Goal: Task Accomplishment & Management: Use online tool/utility

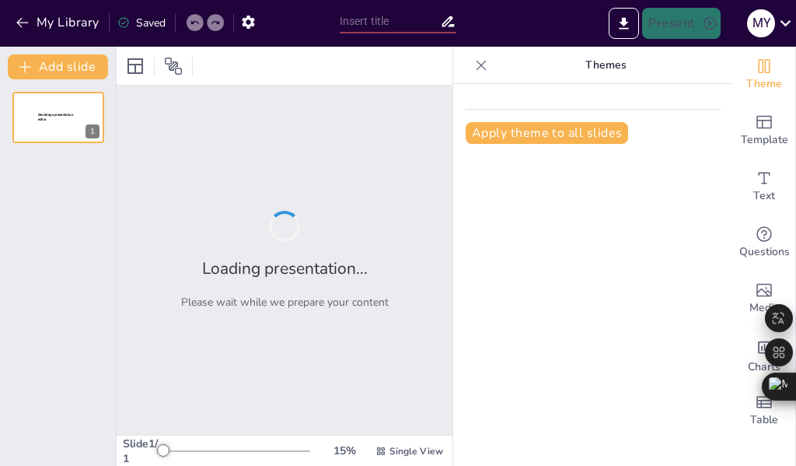
type input "Imported UNIDAD 2.pptx"
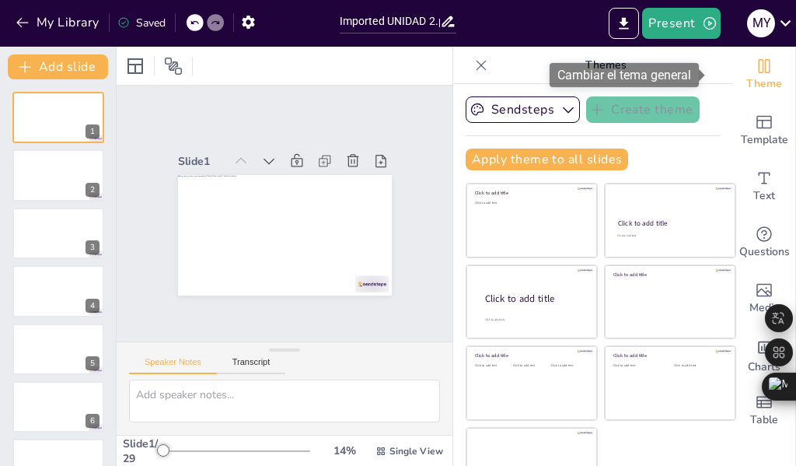
click at [759, 68] on icon "Change the overall theme" at bounding box center [765, 66] width 12 height 14
click at [755, 71] on icon "Change the overall theme" at bounding box center [764, 66] width 19 height 19
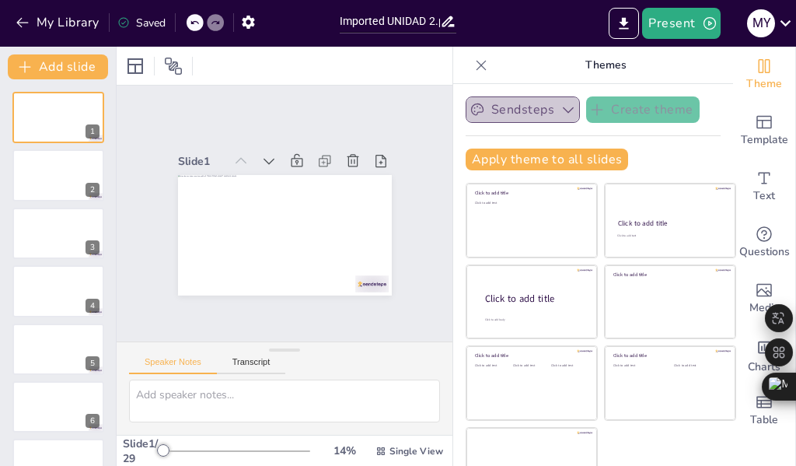
click at [560, 108] on icon "button" at bounding box center [568, 110] width 16 height 16
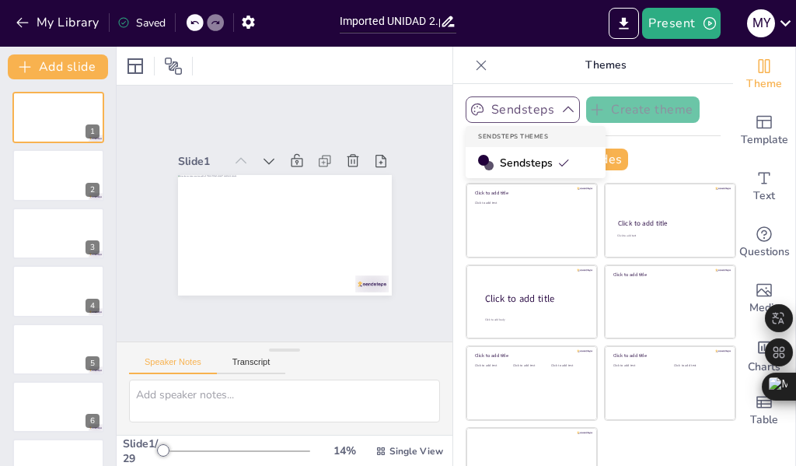
click at [515, 160] on span "Sendsteps" at bounding box center [535, 162] width 70 height 15
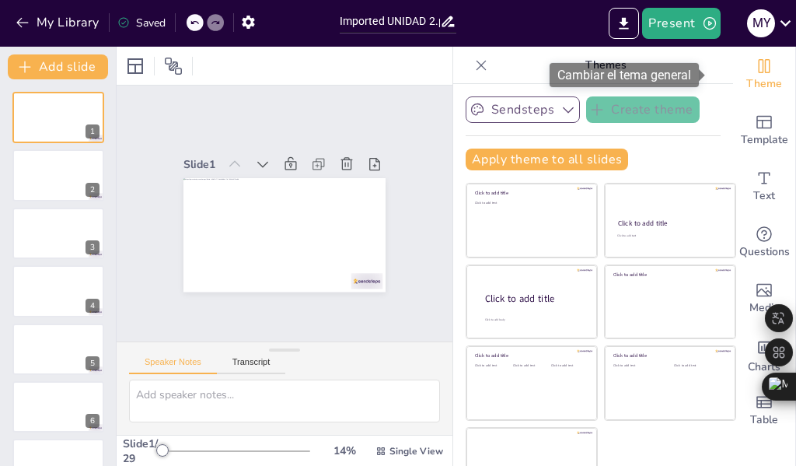
click at [755, 60] on icon "Change the overall theme" at bounding box center [764, 66] width 19 height 19
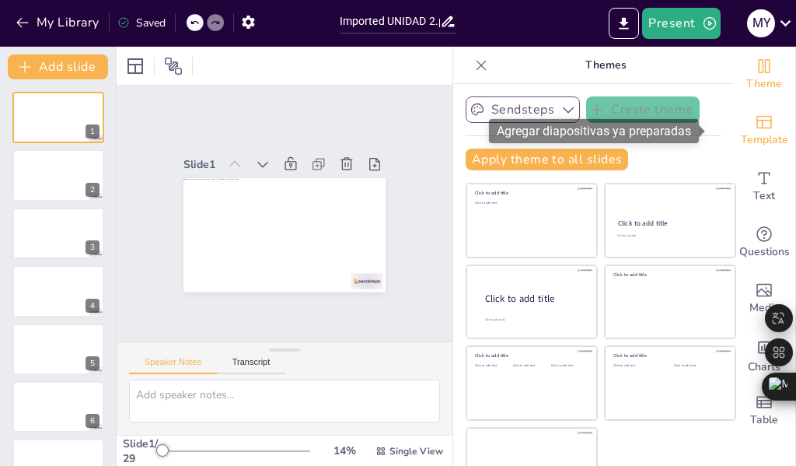
click at [733, 124] on div "Template" at bounding box center [764, 131] width 62 height 56
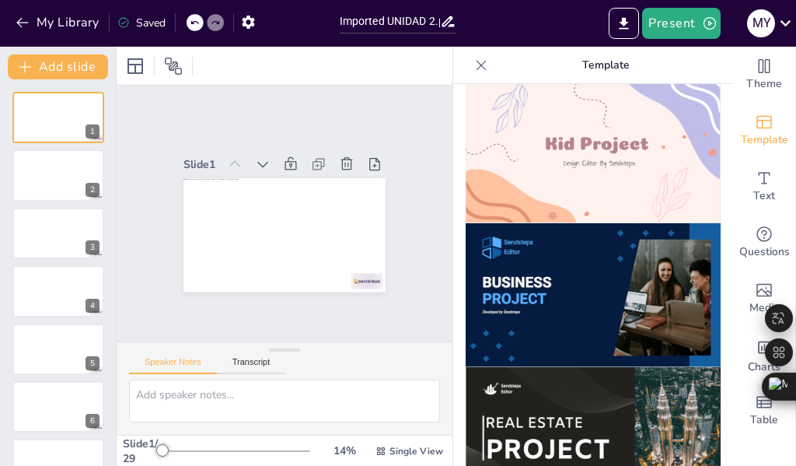
scroll to position [1321, 0]
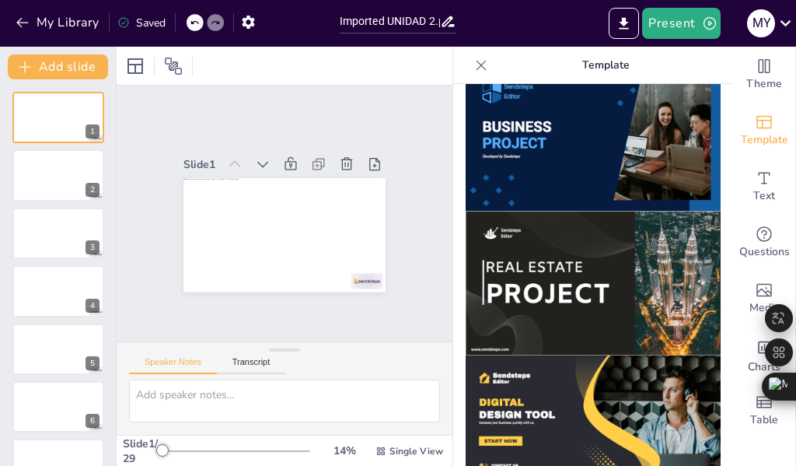
click at [574, 124] on img at bounding box center [593, 140] width 255 height 144
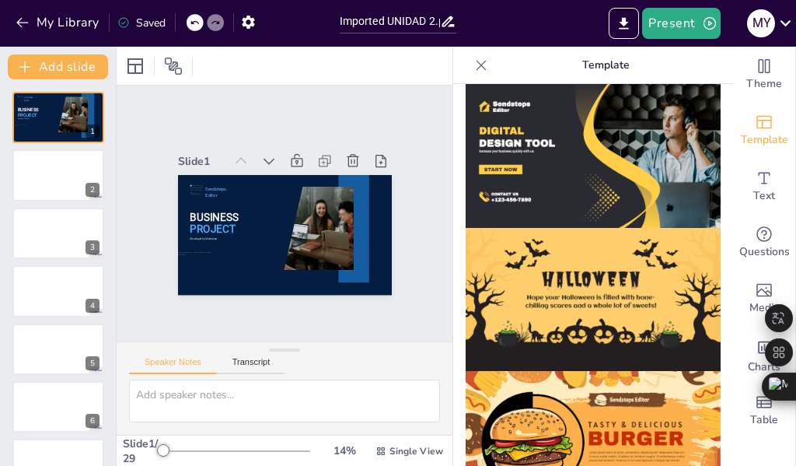
scroll to position [1437, 0]
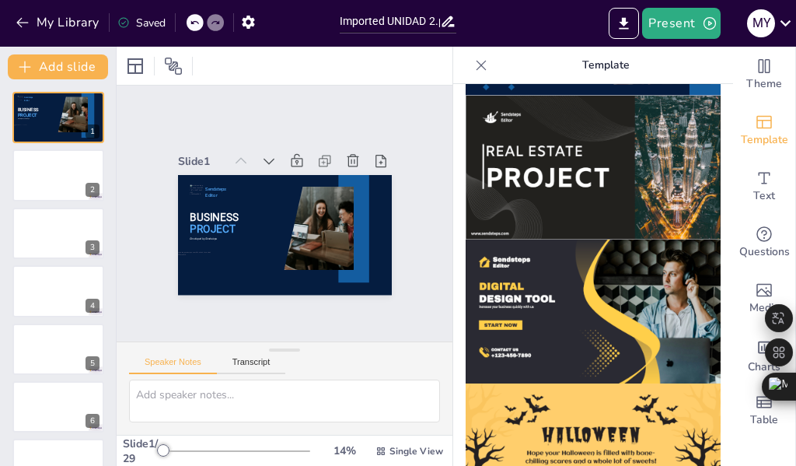
click at [623, 239] on img at bounding box center [593, 311] width 255 height 144
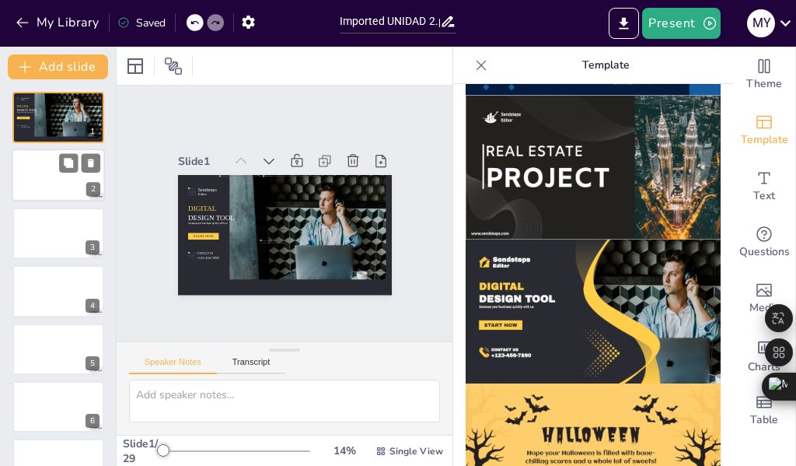
click at [40, 166] on div at bounding box center [58, 175] width 93 height 53
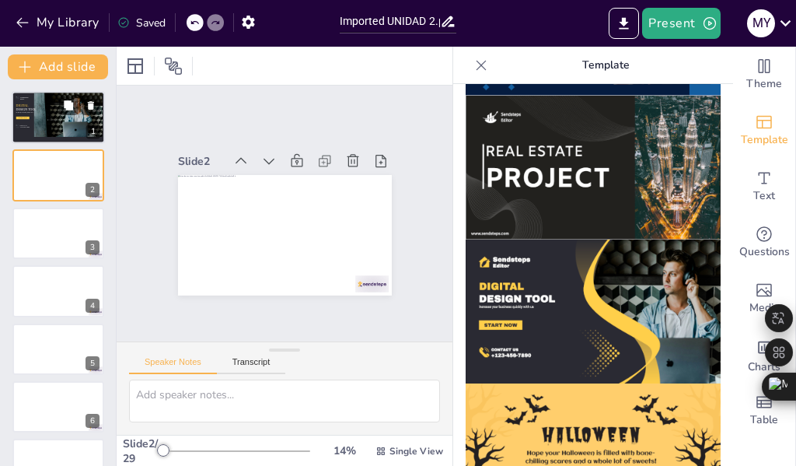
click at [45, 127] on div at bounding box center [51, 113] width 43 height 45
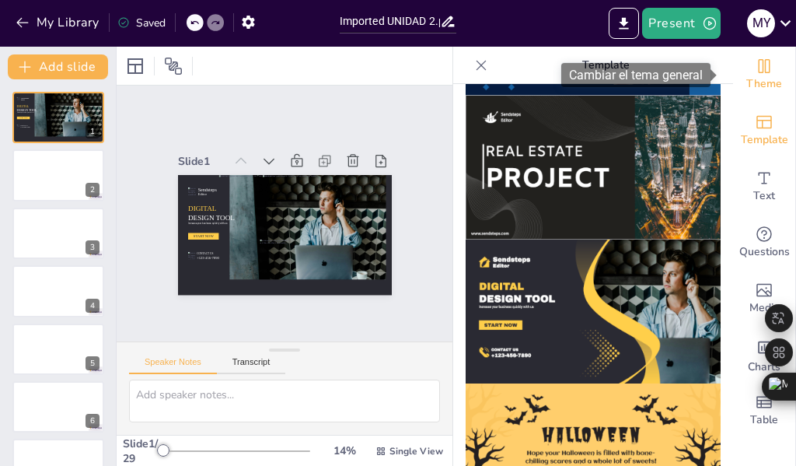
click at [756, 63] on icon "Change the overall theme" at bounding box center [764, 66] width 19 height 19
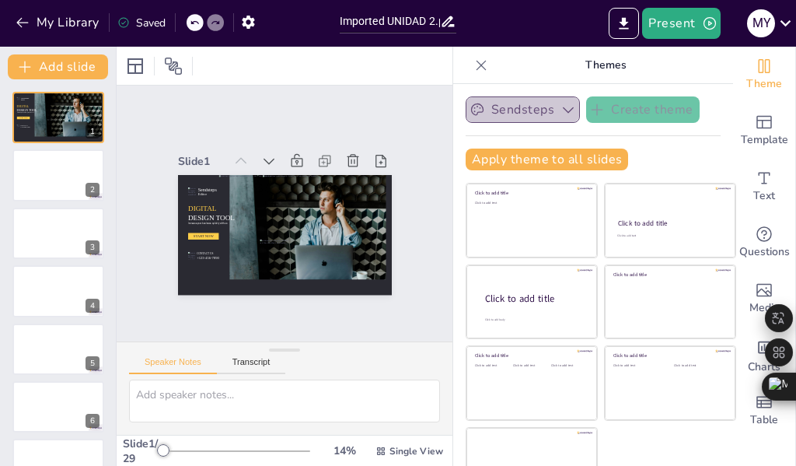
click at [488, 110] on button "Sendsteps" at bounding box center [523, 109] width 114 height 26
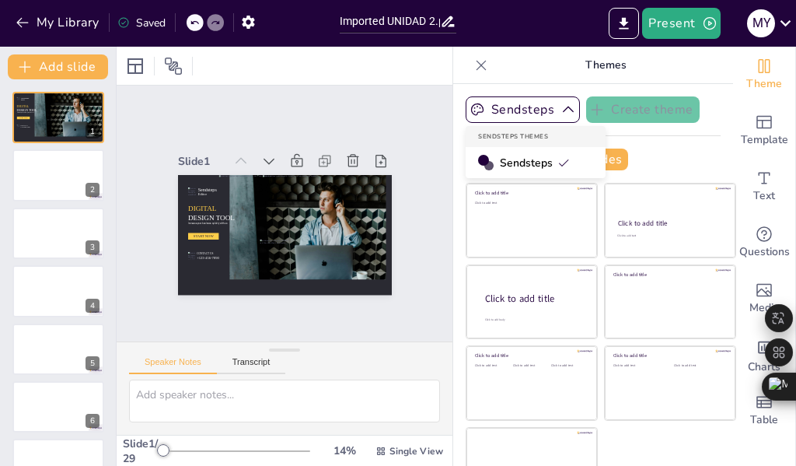
click at [500, 163] on span "Sendsteps" at bounding box center [535, 162] width 70 height 15
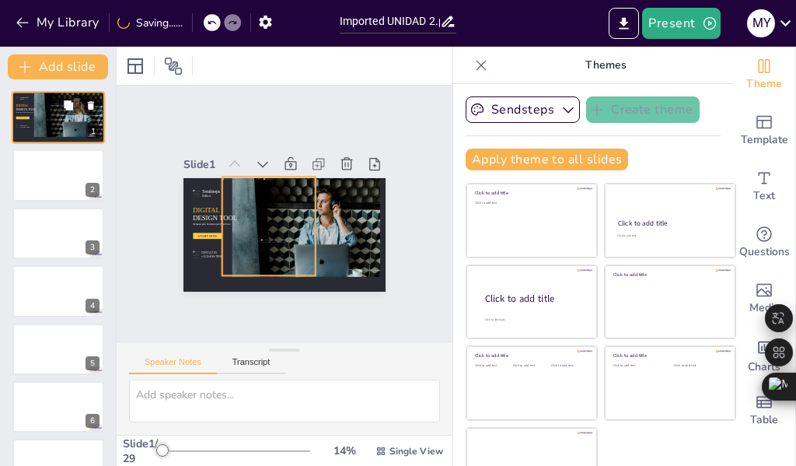
click at [47, 109] on div at bounding box center [51, 114] width 43 height 46
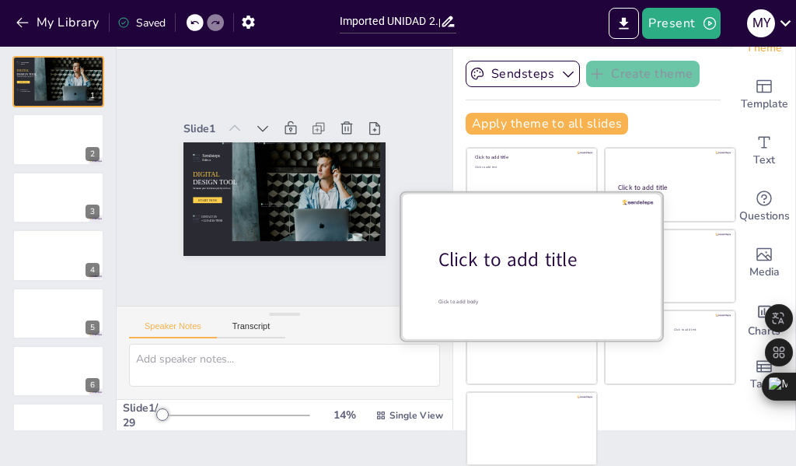
scroll to position [0, 0]
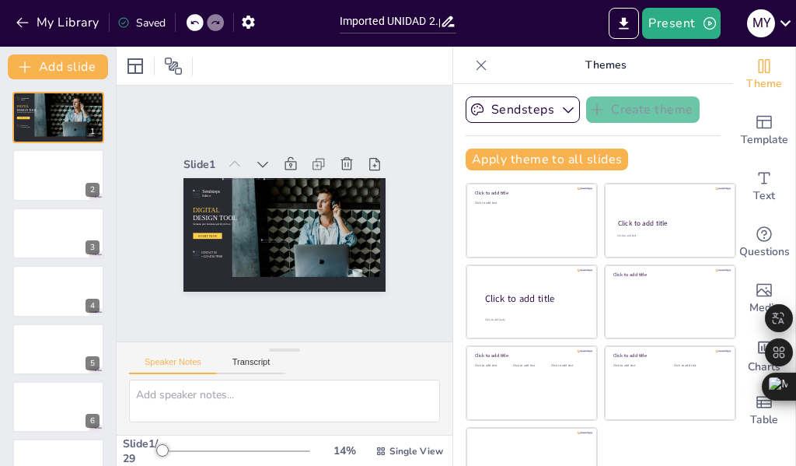
click at [473, 61] on icon at bounding box center [481, 66] width 16 height 16
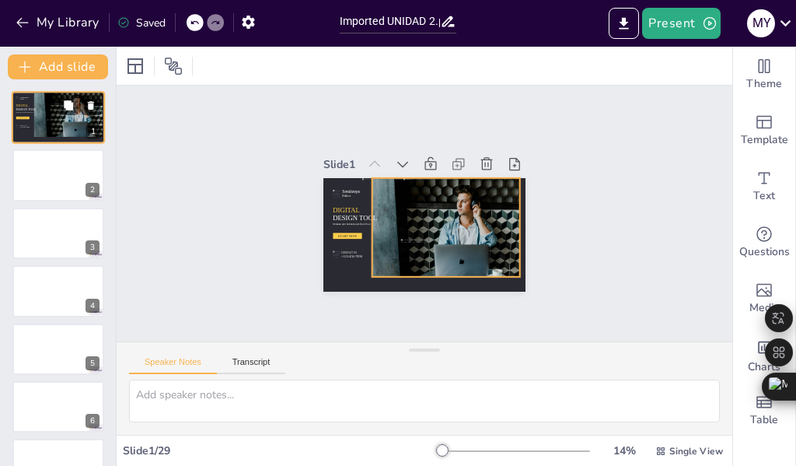
click at [77, 117] on div at bounding box center [64, 114] width 76 height 51
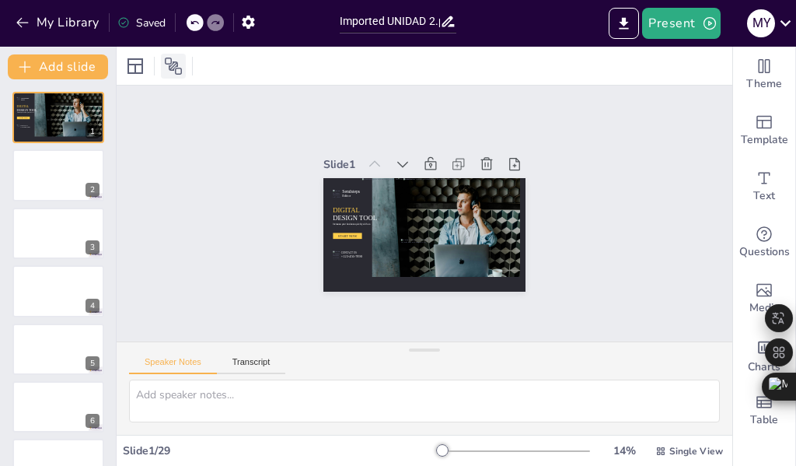
click at [177, 62] on icon at bounding box center [173, 66] width 17 height 17
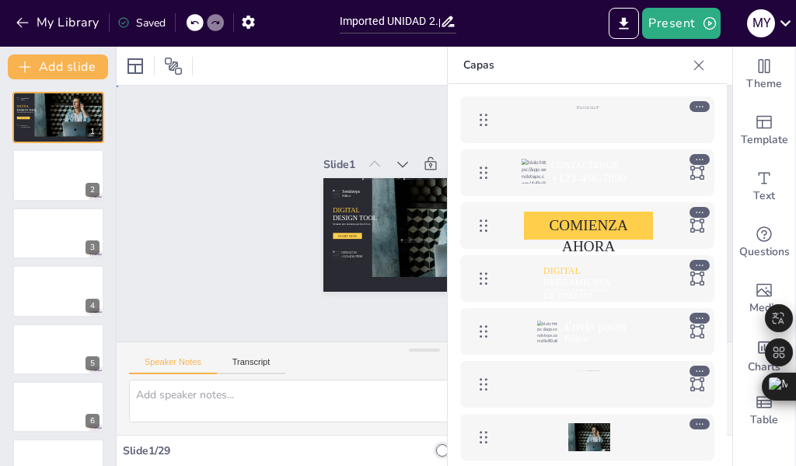
click at [192, 149] on div "Slide 1 Sendsteps Editor DIGITAL DESIGN TOOL Increase your business quickly wit…" at bounding box center [424, 214] width 665 height 434
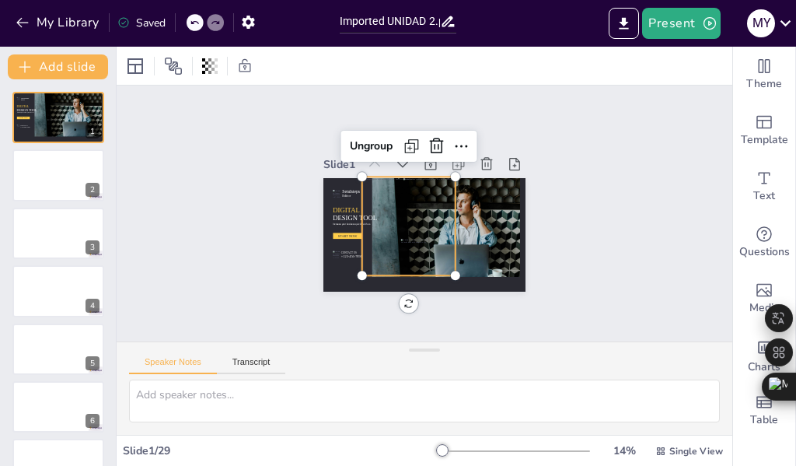
click at [432, 208] on div at bounding box center [426, 228] width 71 height 106
click at [370, 250] on div at bounding box center [406, 223] width 111 height 114
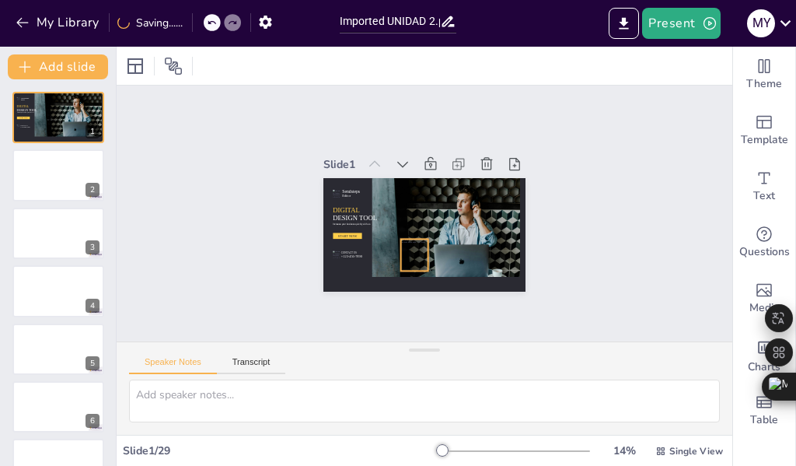
click at [411, 245] on div at bounding box center [405, 252] width 33 height 37
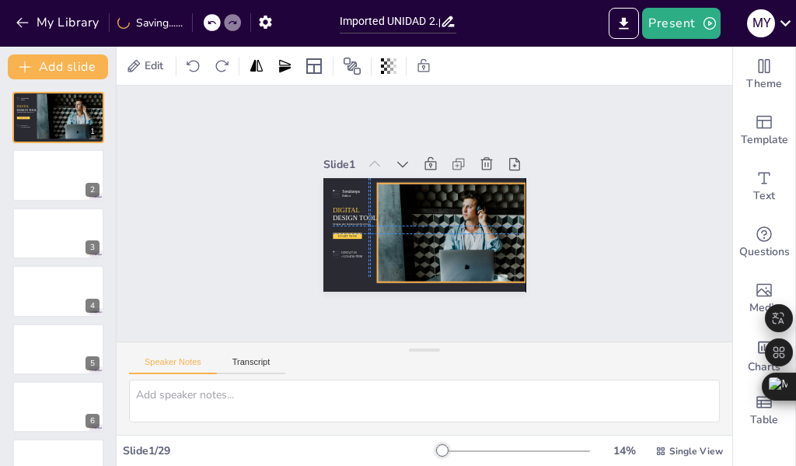
click at [409, 208] on div at bounding box center [435, 239] width 191 height 155
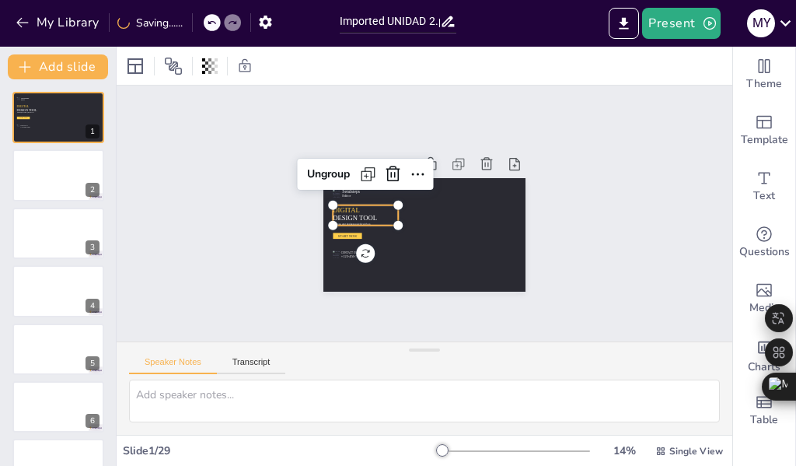
click at [351, 243] on span "DESIGN TOOL" at bounding box center [371, 259] width 40 height 32
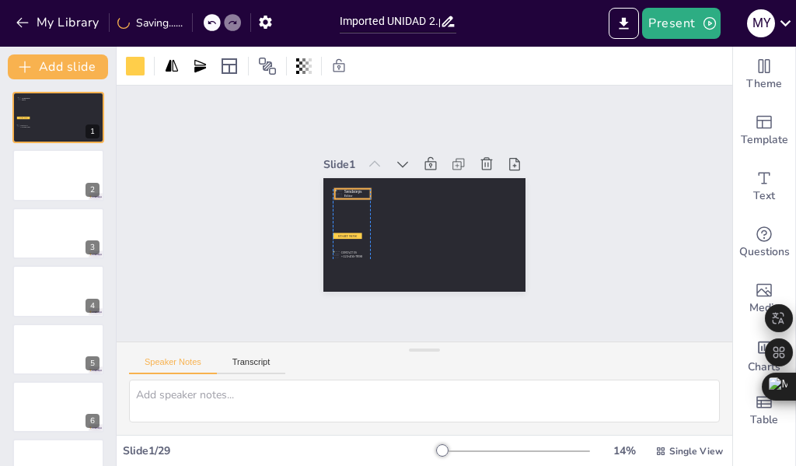
click at [337, 190] on div at bounding box center [341, 185] width 9 height 9
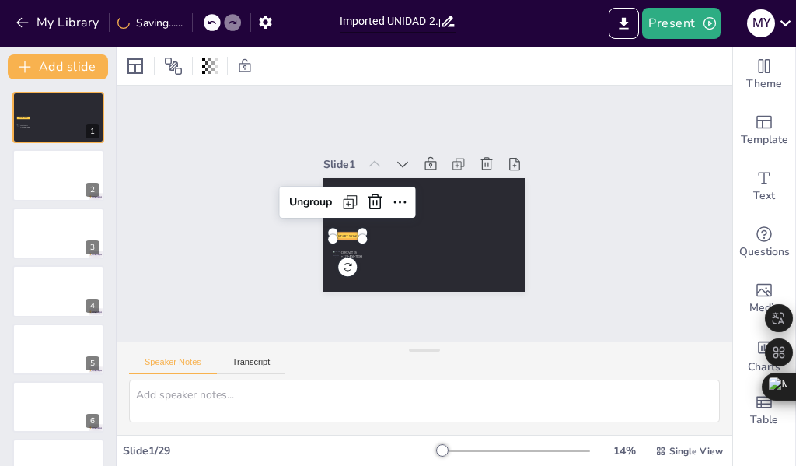
click at [331, 211] on p "START NOW" at bounding box center [344, 203] width 27 height 16
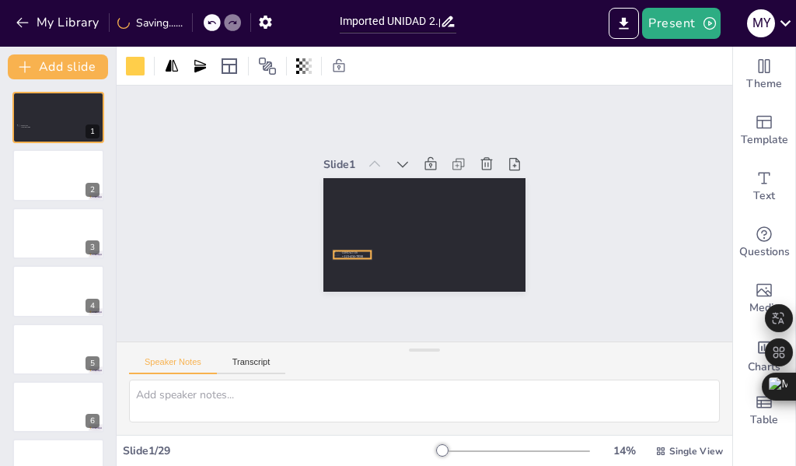
click at [498, 219] on span "+123-456-7890" at bounding box center [508, 212] width 20 height 14
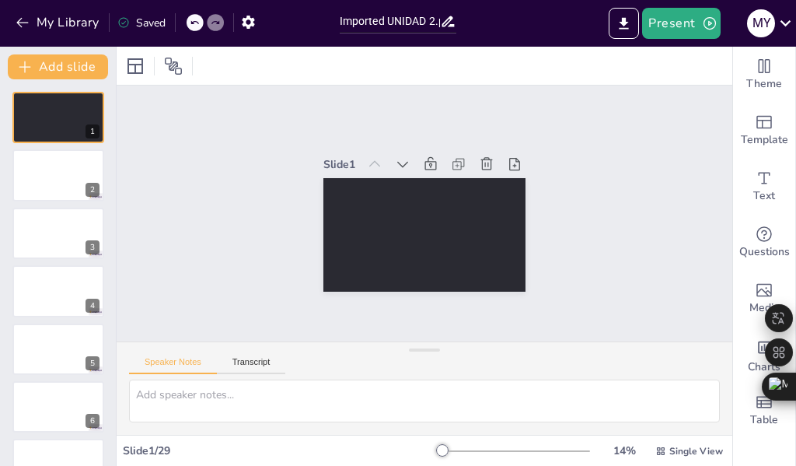
click at [123, 19] on icon at bounding box center [123, 22] width 12 height 12
click at [144, 25] on div "Saved" at bounding box center [141, 23] width 48 height 15
click at [190, 26] on icon at bounding box center [194, 22] width 9 height 9
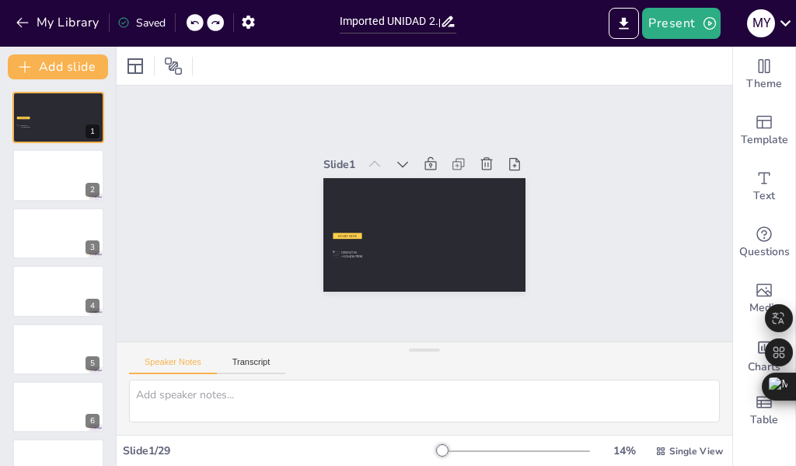
click at [190, 26] on icon at bounding box center [194, 22] width 9 height 9
click at [190, 26] on div "My Library Saving......" at bounding box center [140, 22] width 280 height 28
click at [208, 26] on div at bounding box center [212, 22] width 17 height 17
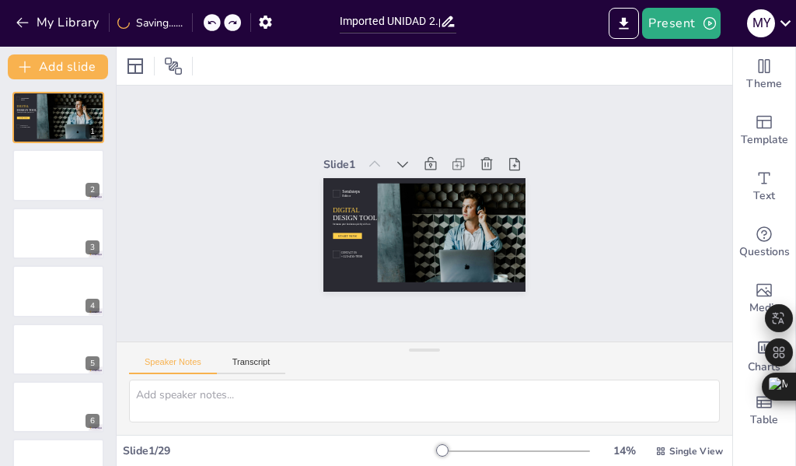
click at [208, 26] on div at bounding box center [212, 22] width 17 height 17
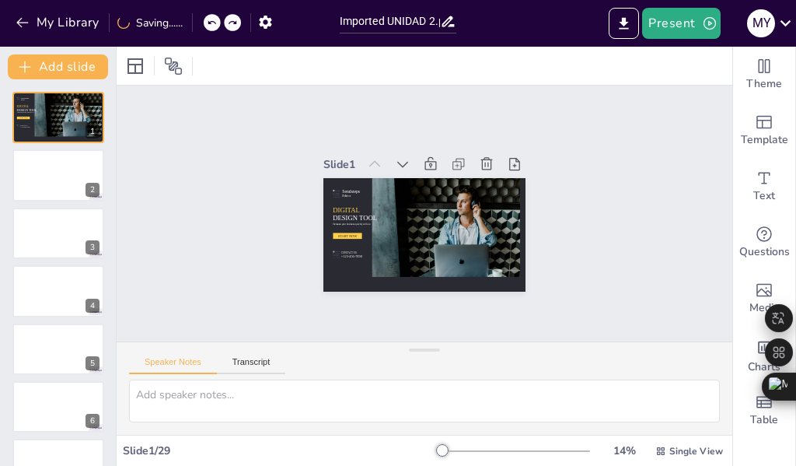
click at [208, 26] on div at bounding box center [212, 22] width 17 height 17
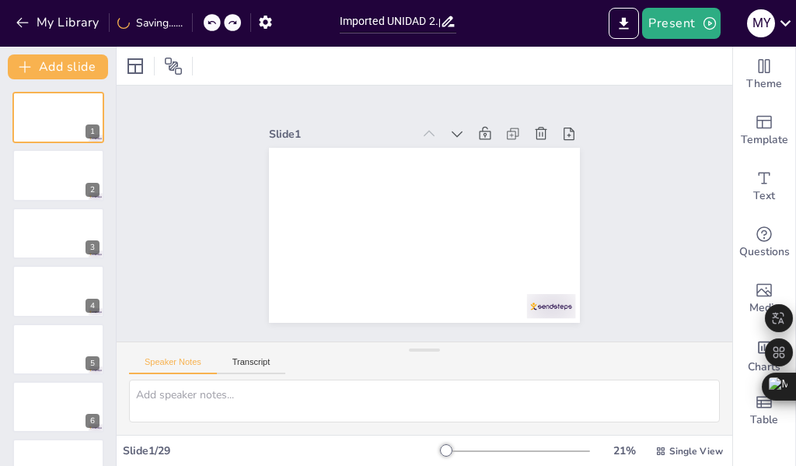
click at [208, 26] on div at bounding box center [212, 22] width 17 height 17
click at [580, 465] on div at bounding box center [398, 466] width 796 height 0
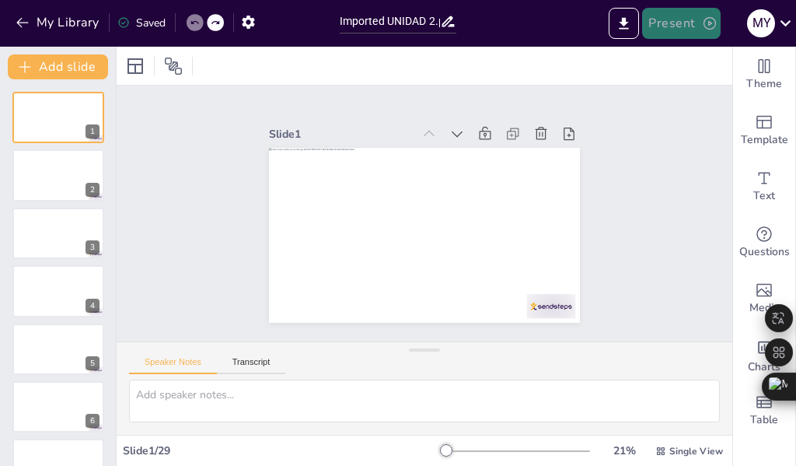
click at [682, 21] on button "Present" at bounding box center [681, 23] width 78 height 31
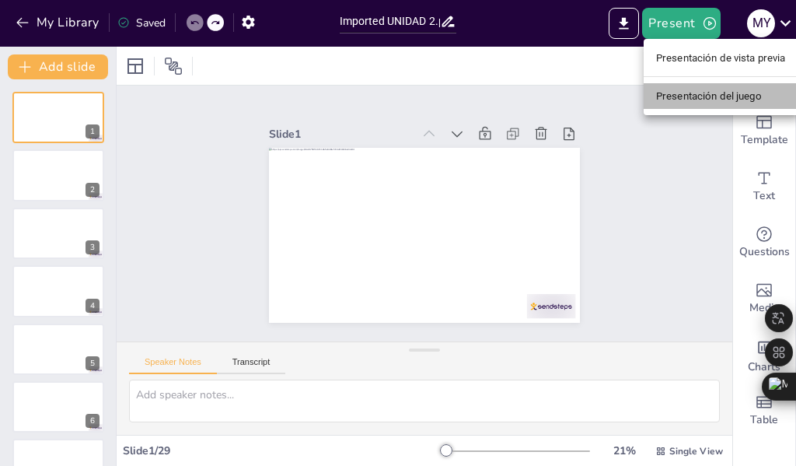
click at [687, 96] on font "Presentación del juego" at bounding box center [709, 96] width 106 height 12
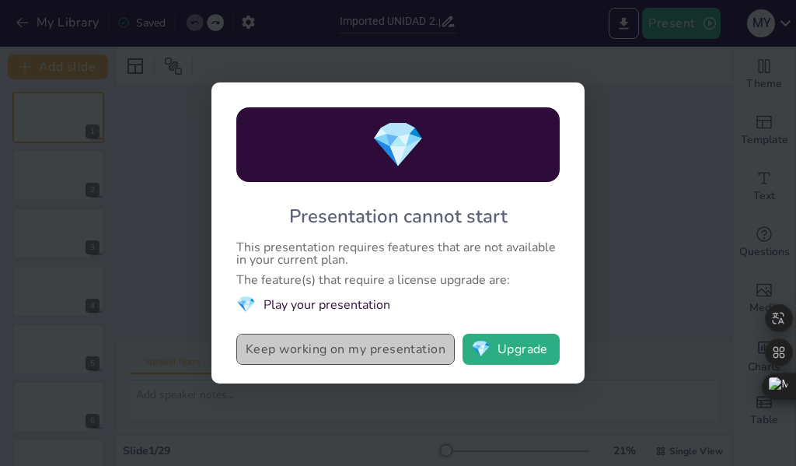
click at [329, 351] on button "Keep working on my presentation" at bounding box center [345, 348] width 218 height 31
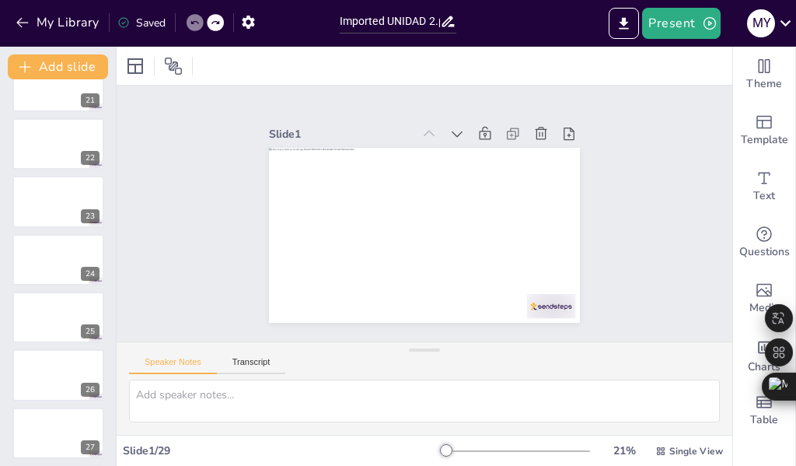
scroll to position [1184, 0]
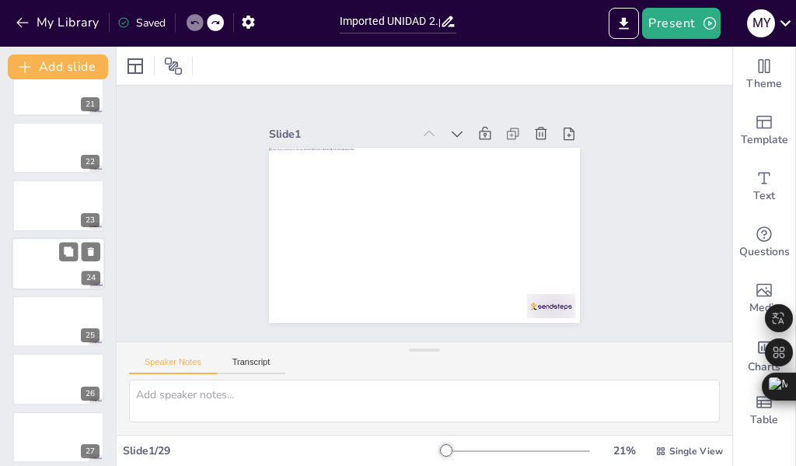
click at [44, 254] on div at bounding box center [58, 263] width 93 height 53
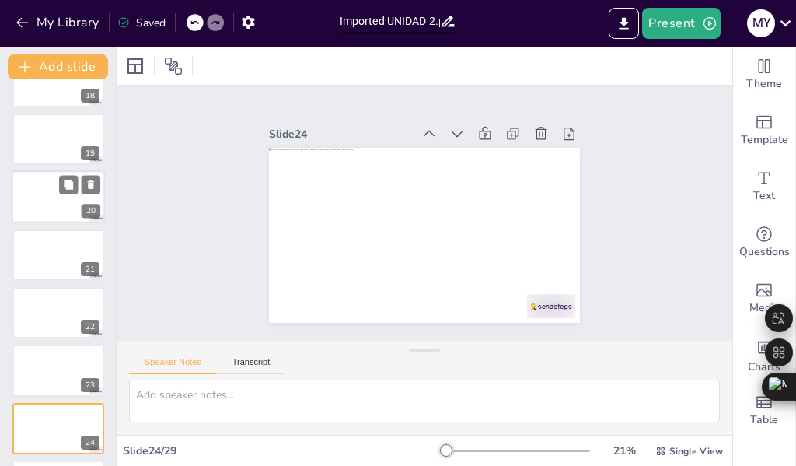
scroll to position [941, 0]
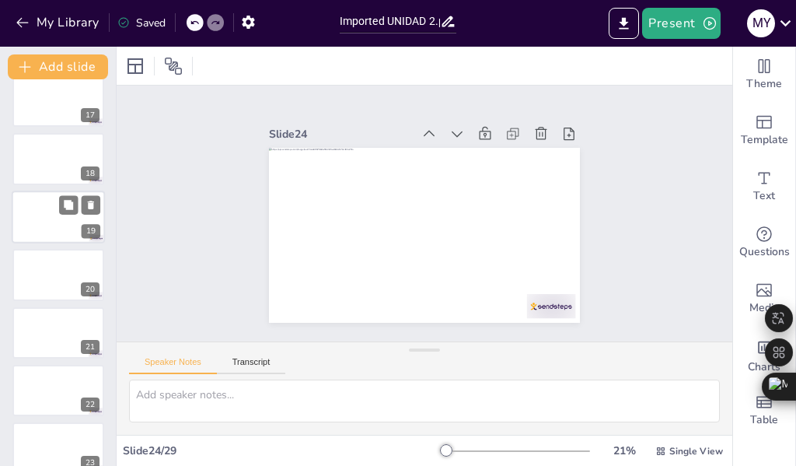
click at [63, 215] on div at bounding box center [58, 216] width 93 height 53
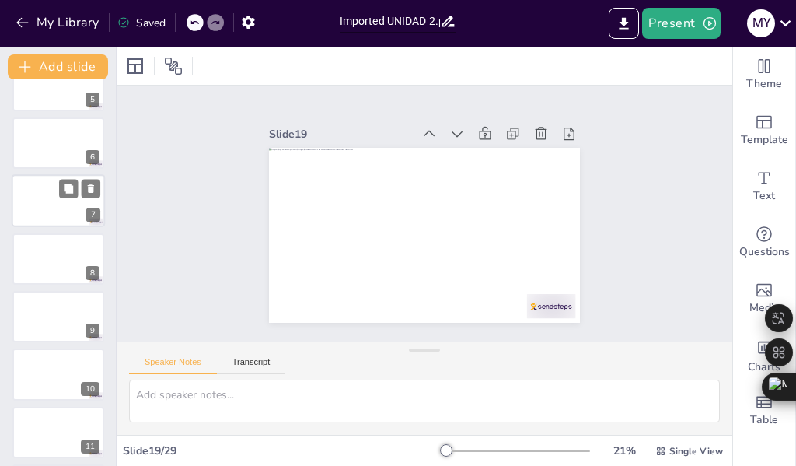
scroll to position [108, 0]
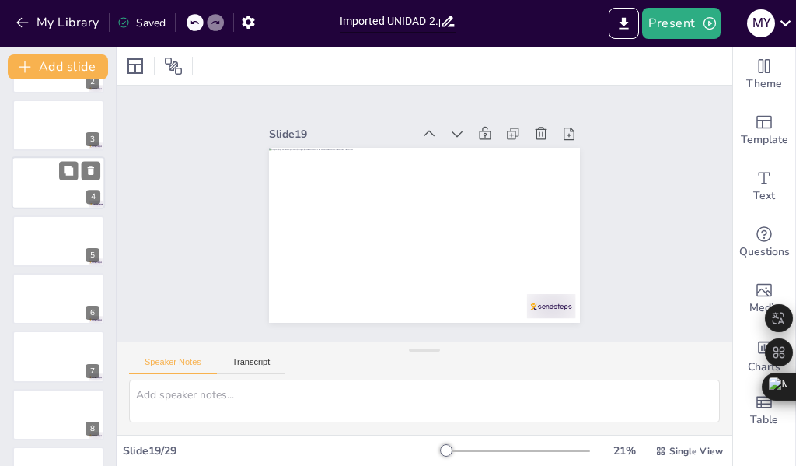
click at [55, 187] on div at bounding box center [58, 182] width 93 height 53
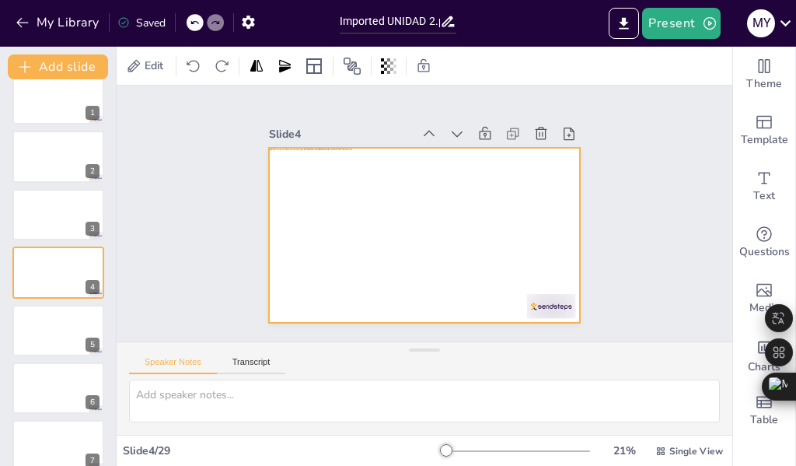
click at [271, 215] on div at bounding box center [420, 235] width 340 height 236
click at [73, 148] on icon at bounding box center [68, 144] width 11 height 11
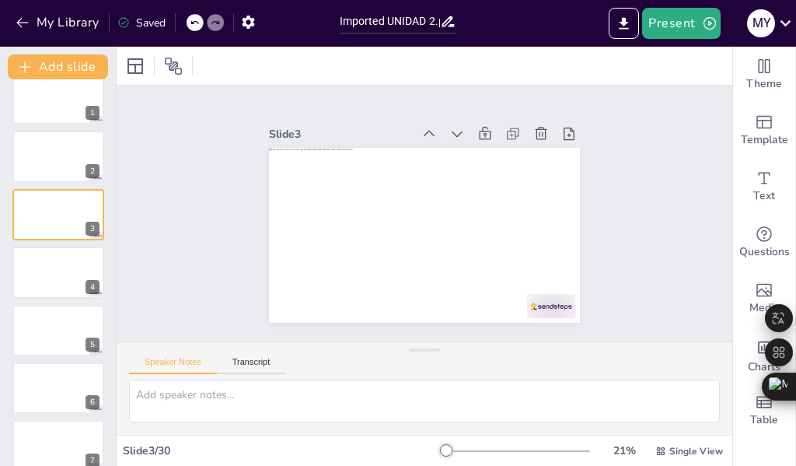
scroll to position [0, 0]
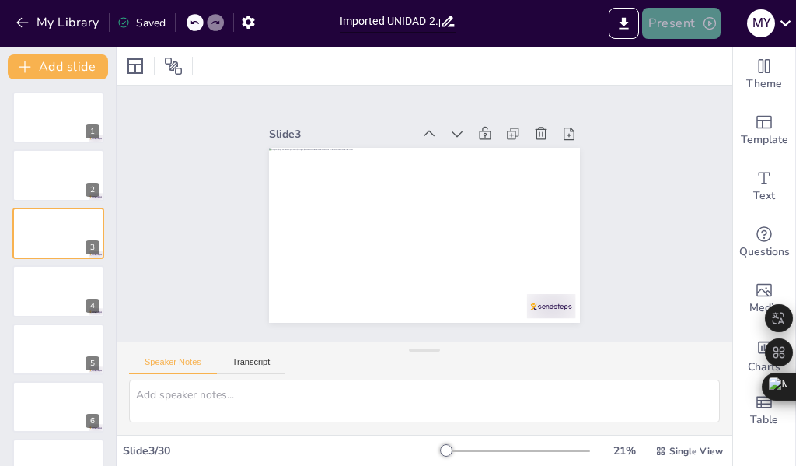
click at [685, 25] on button "Present" at bounding box center [681, 23] width 78 height 31
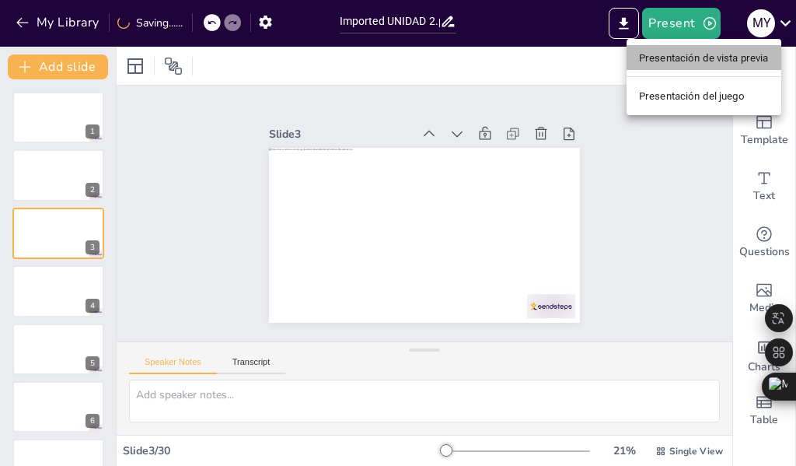
click at [686, 62] on font "Presentación de vista previa" at bounding box center [704, 58] width 130 height 12
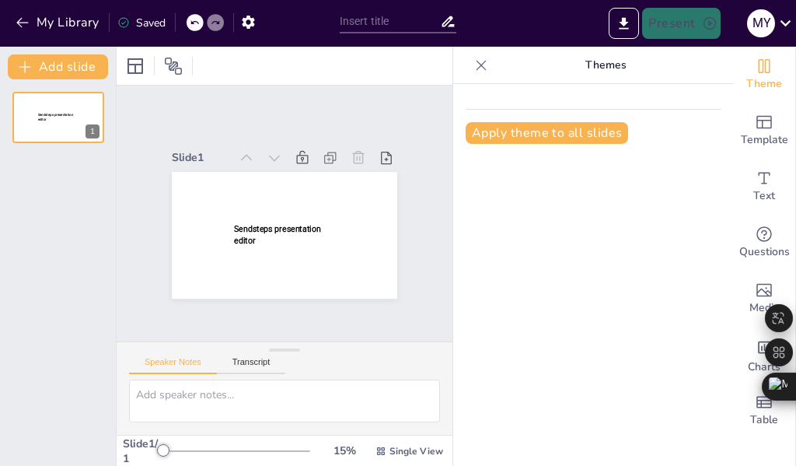
type input "Imported UNIDAD 2.pptx"
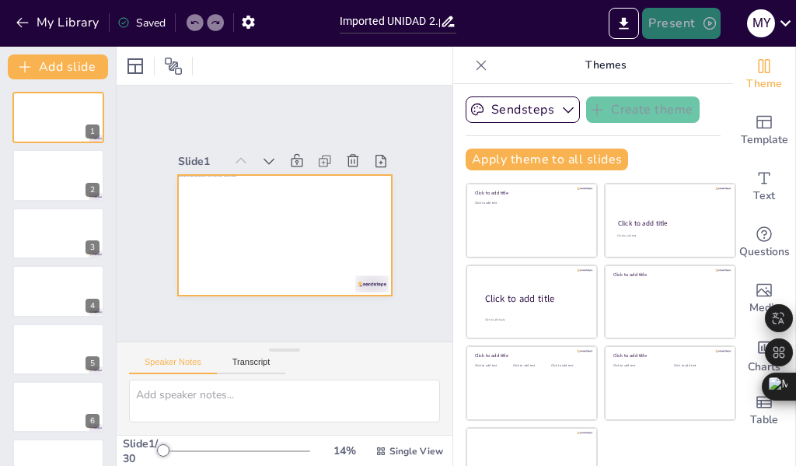
click at [673, 28] on button "Present" at bounding box center [681, 23] width 78 height 31
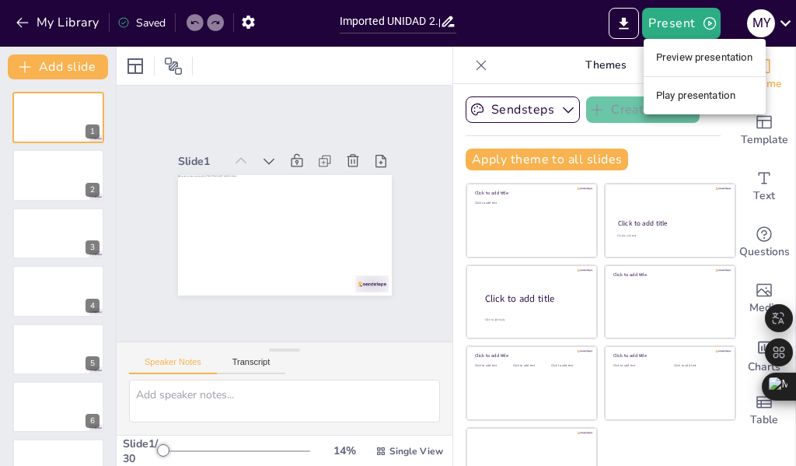
click at [698, 103] on li "Play presentation" at bounding box center [705, 95] width 122 height 25
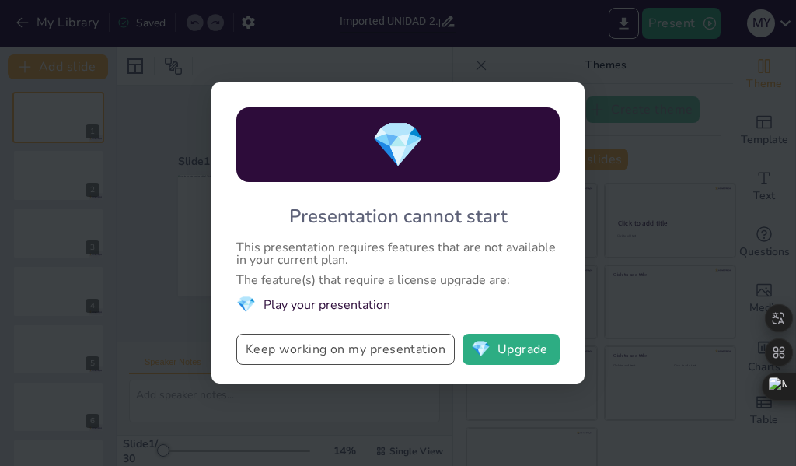
click at [323, 350] on button "Keep working on my presentation" at bounding box center [345, 348] width 218 height 31
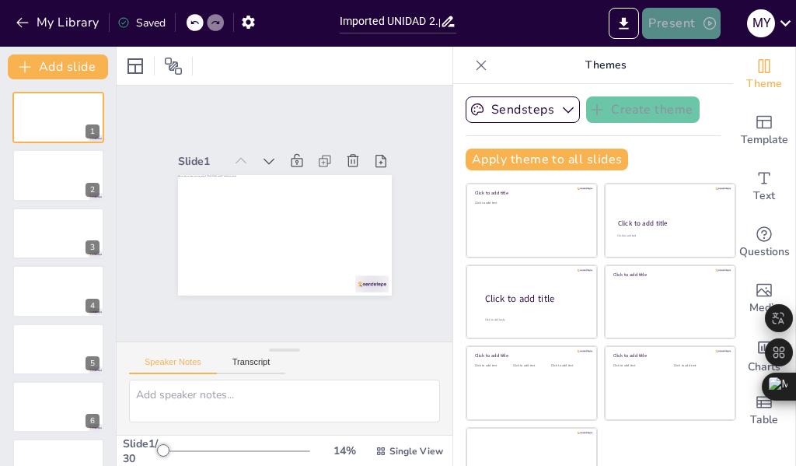
click at [685, 30] on button "Present" at bounding box center [681, 23] width 78 height 31
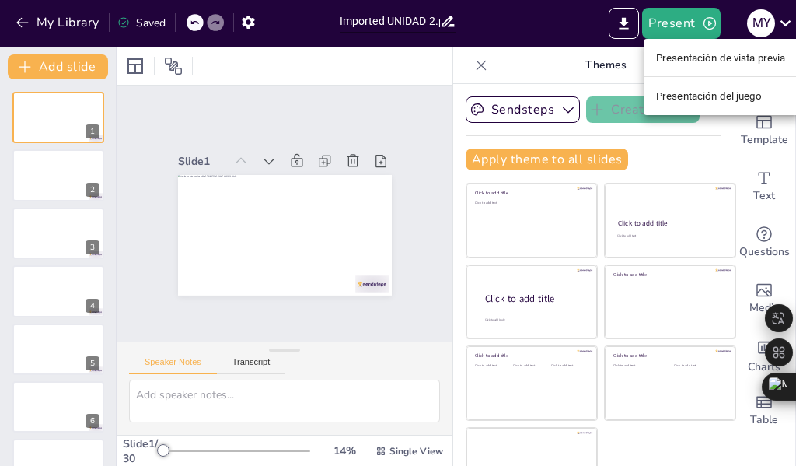
click at [704, 61] on font "Presentación de vista previa" at bounding box center [721, 58] width 130 height 12
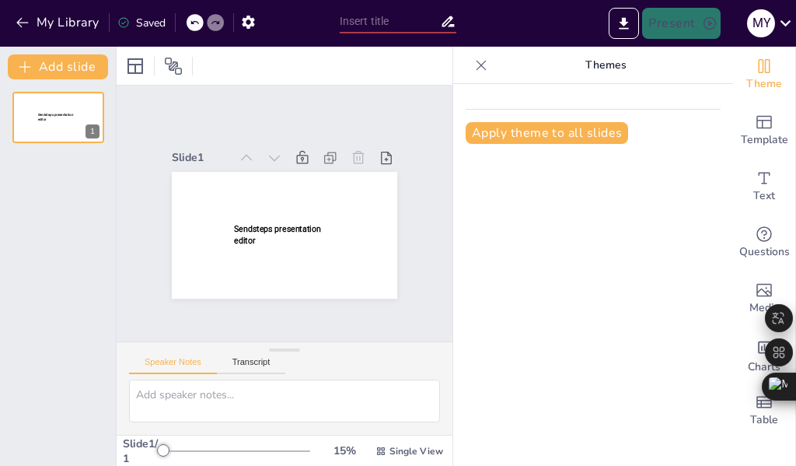
type input "Imported UNIDAD 2.pptx"
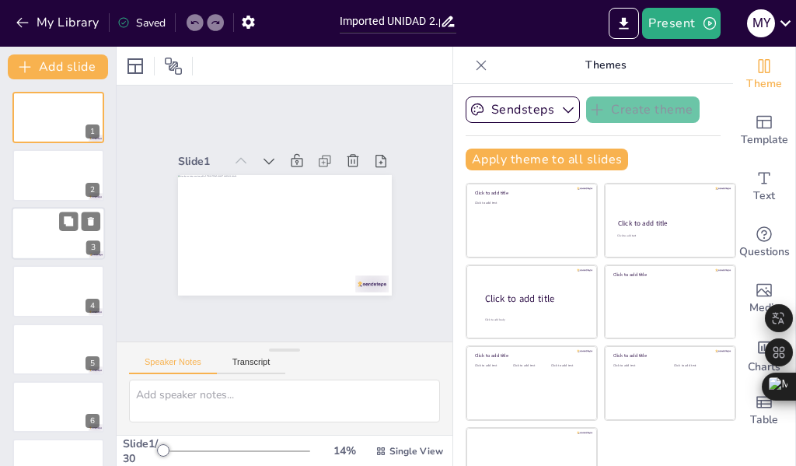
click at [58, 232] on div at bounding box center [58, 233] width 93 height 53
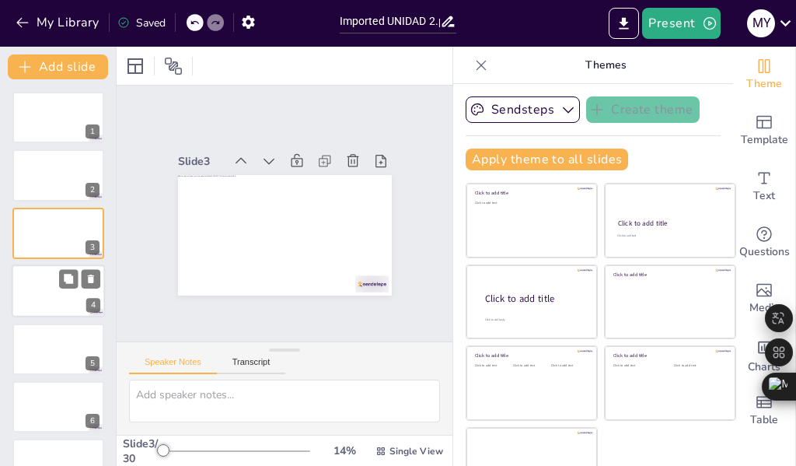
click at [49, 275] on div at bounding box center [58, 290] width 93 height 53
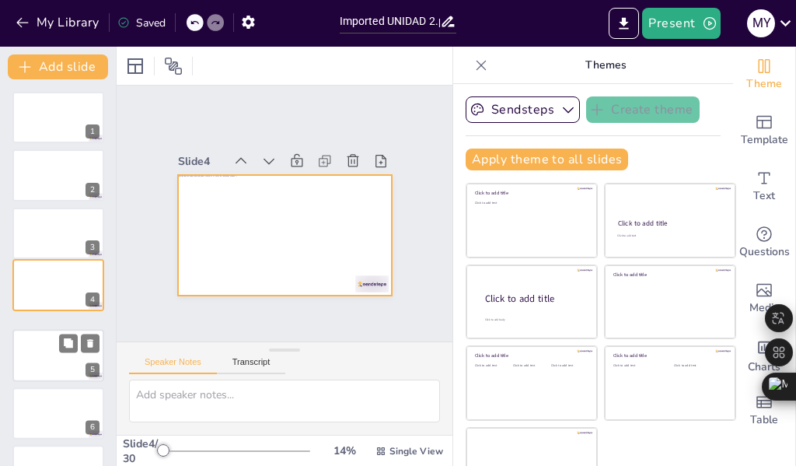
scroll to position [19, 0]
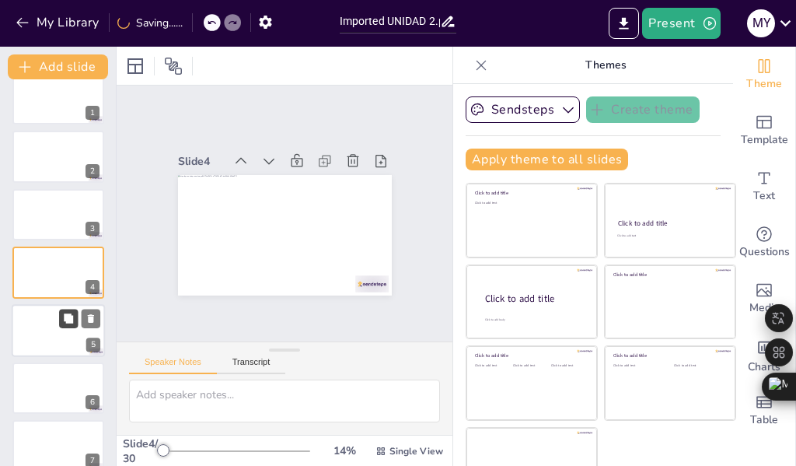
click at [68, 324] on button at bounding box center [68, 318] width 19 height 19
click at [44, 323] on div at bounding box center [58, 330] width 93 height 53
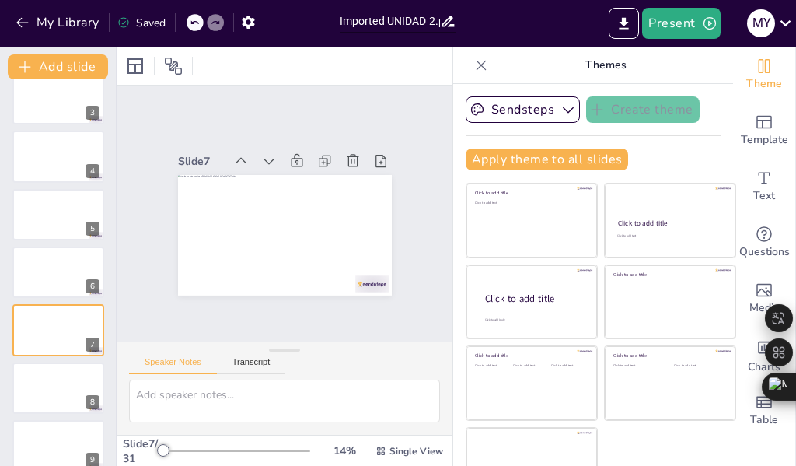
scroll to position [192, 0]
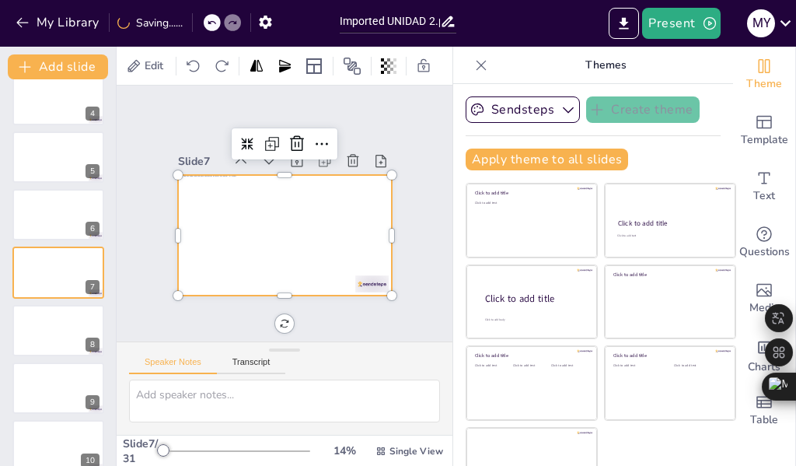
click at [178, 214] on div at bounding box center [285, 235] width 214 height 120
click at [179, 210] on div at bounding box center [285, 235] width 214 height 120
click at [179, 209] on div at bounding box center [285, 235] width 214 height 120
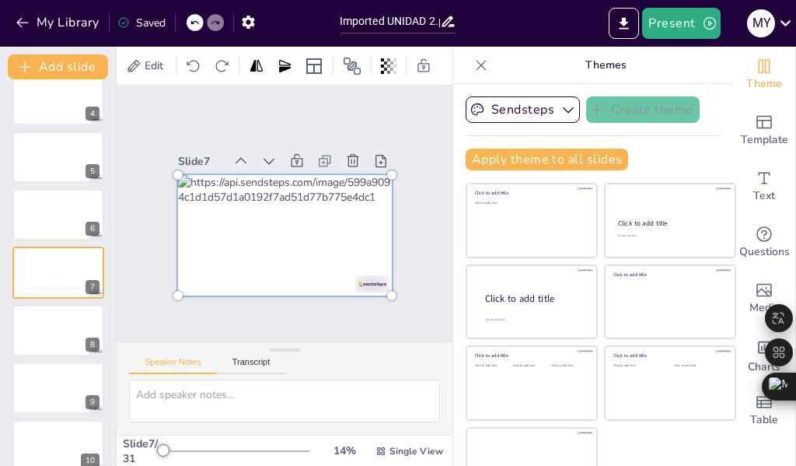
click at [179, 209] on div at bounding box center [285, 235] width 232 height 139
click at [194, 197] on div at bounding box center [285, 235] width 232 height 139
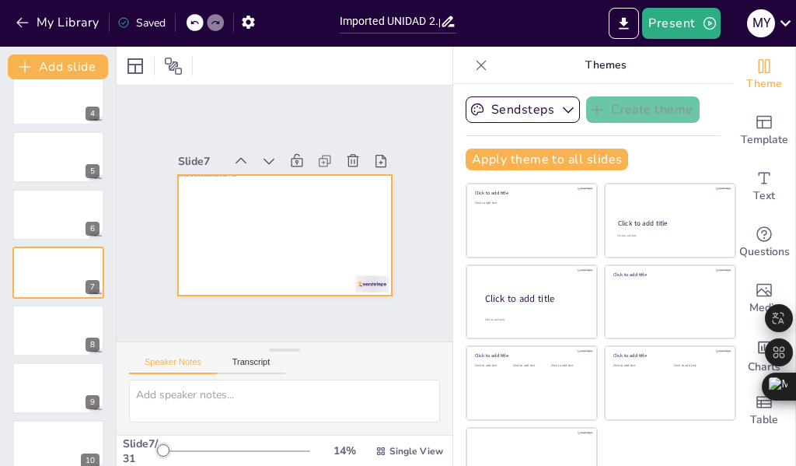
click at [184, 208] on div at bounding box center [285, 235] width 214 height 120
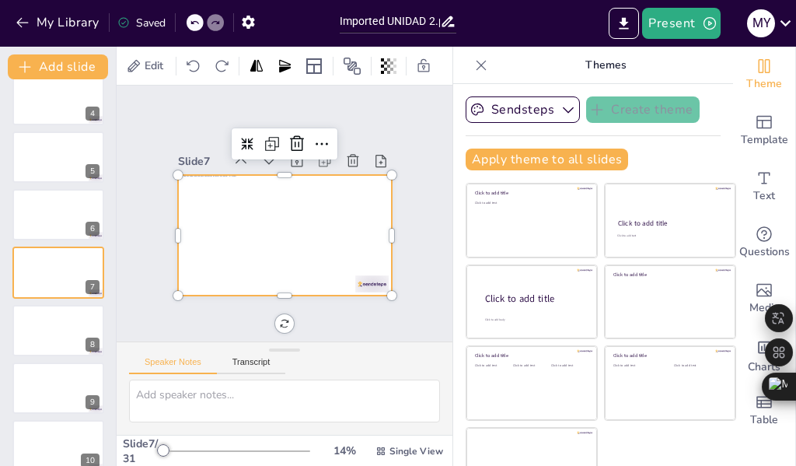
click at [178, 211] on div at bounding box center [285, 235] width 214 height 120
click at [178, 210] on div at bounding box center [285, 235] width 214 height 120
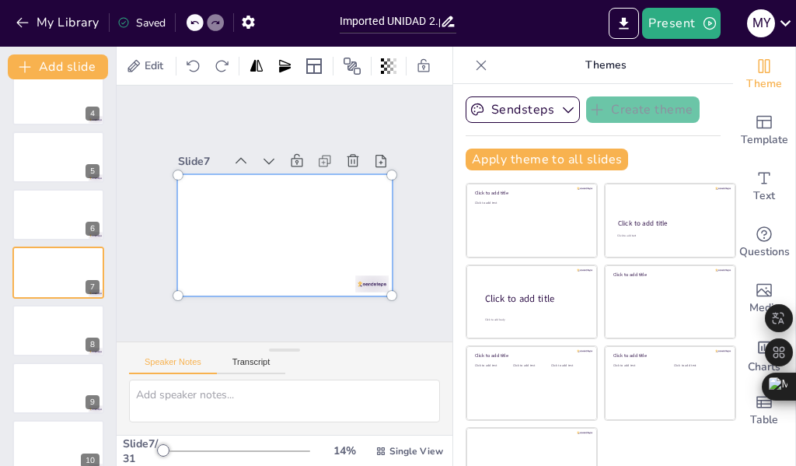
click at [188, 211] on div at bounding box center [285, 235] width 232 height 139
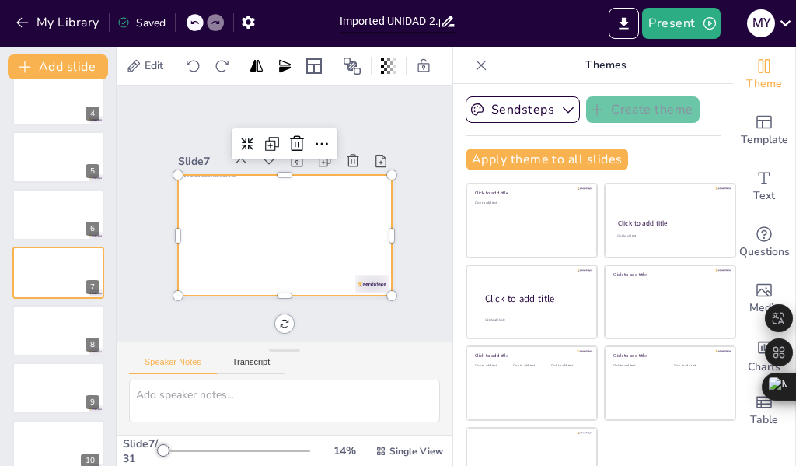
scroll to position [0, 0]
click at [31, 65] on icon "button" at bounding box center [25, 67] width 16 height 16
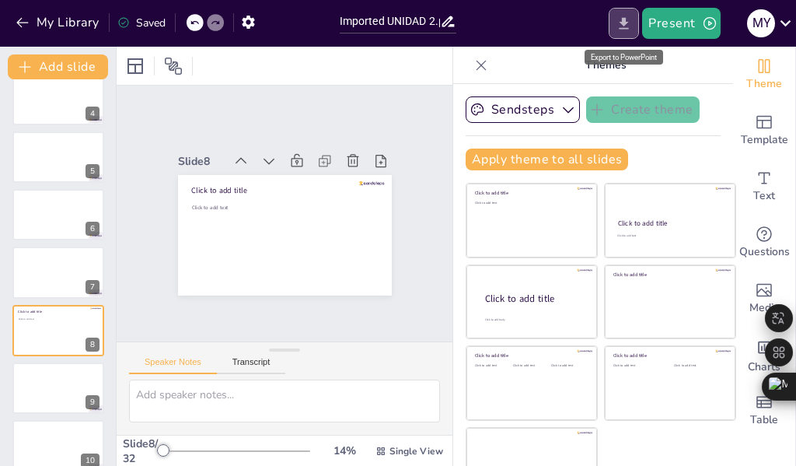
click at [621, 22] on icon "Export to PowerPoint" at bounding box center [624, 24] width 16 height 16
